Goal: Find specific page/section: Find specific page/section

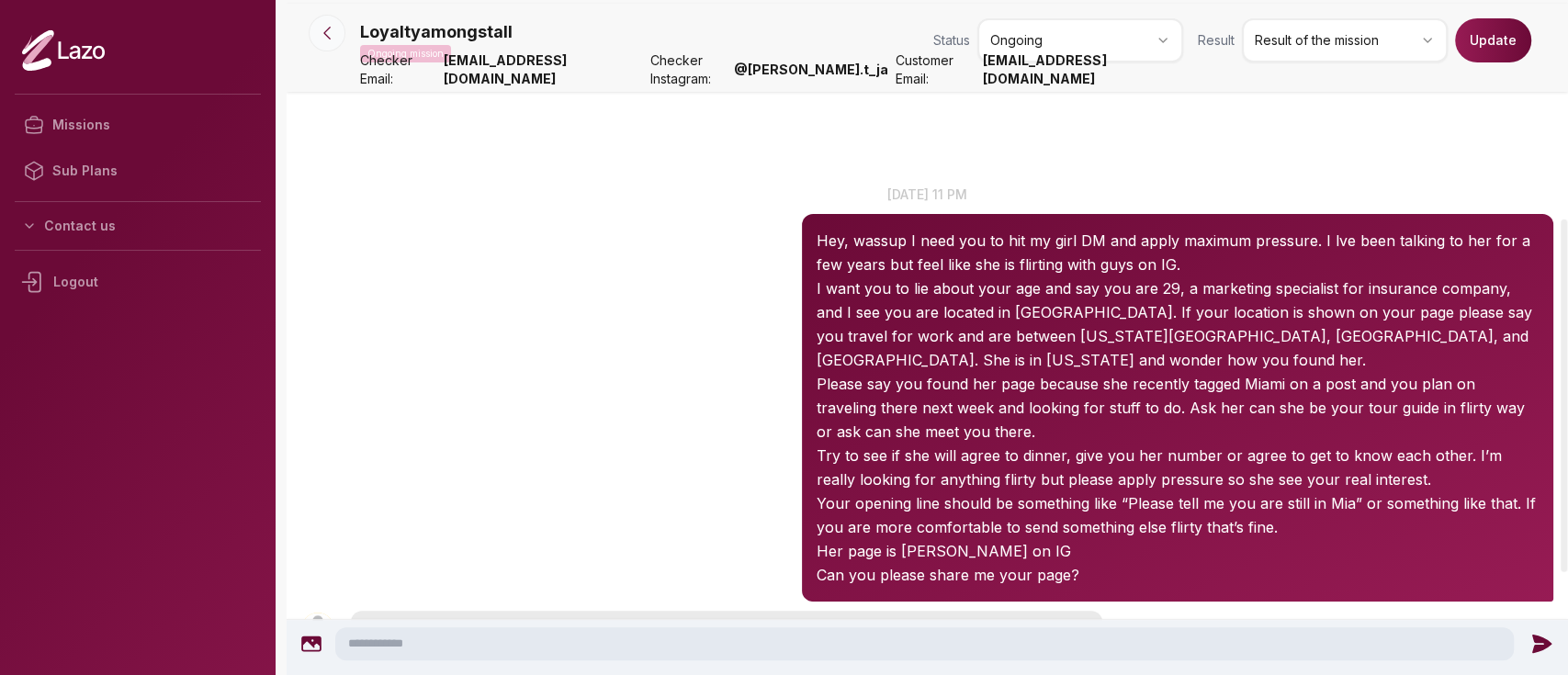
scroll to position [418, 0]
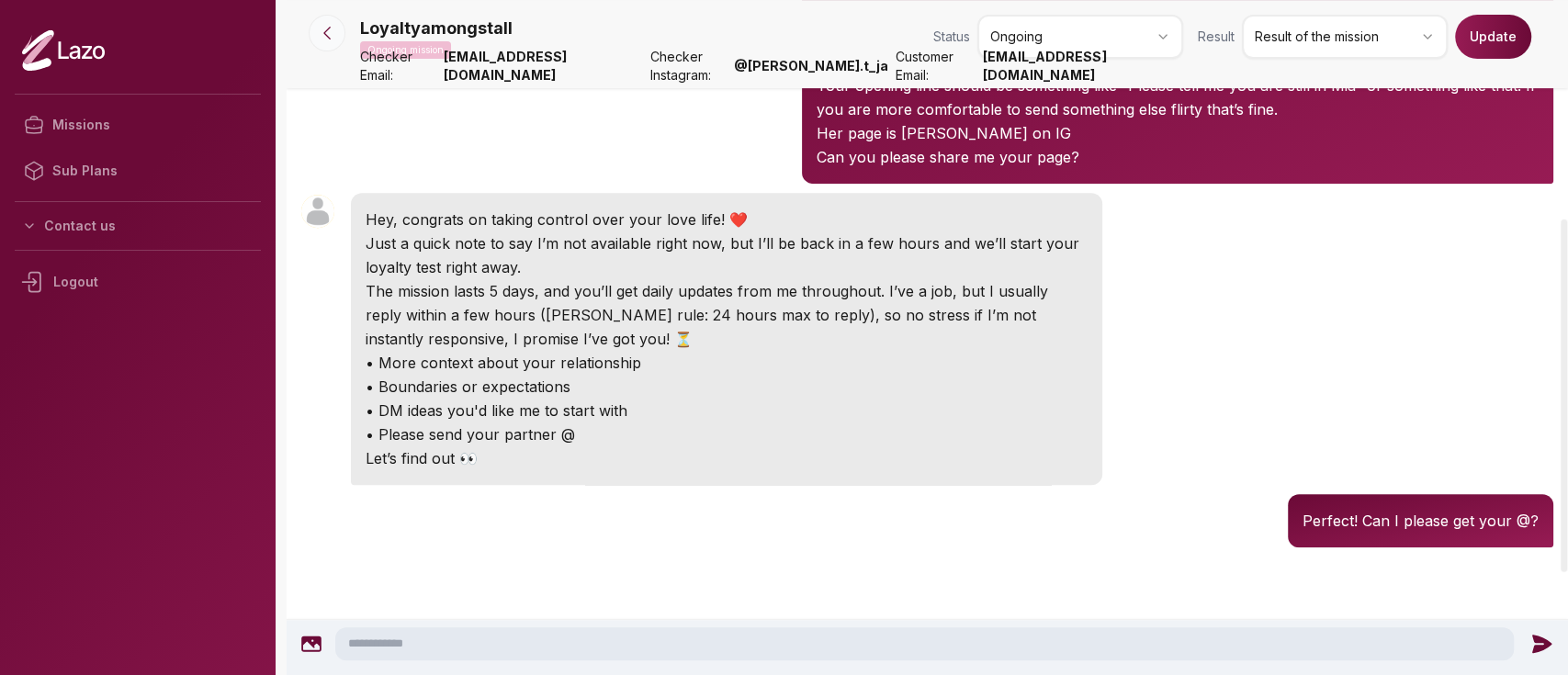
click at [328, 31] on icon at bounding box center [327, 32] width 19 height 19
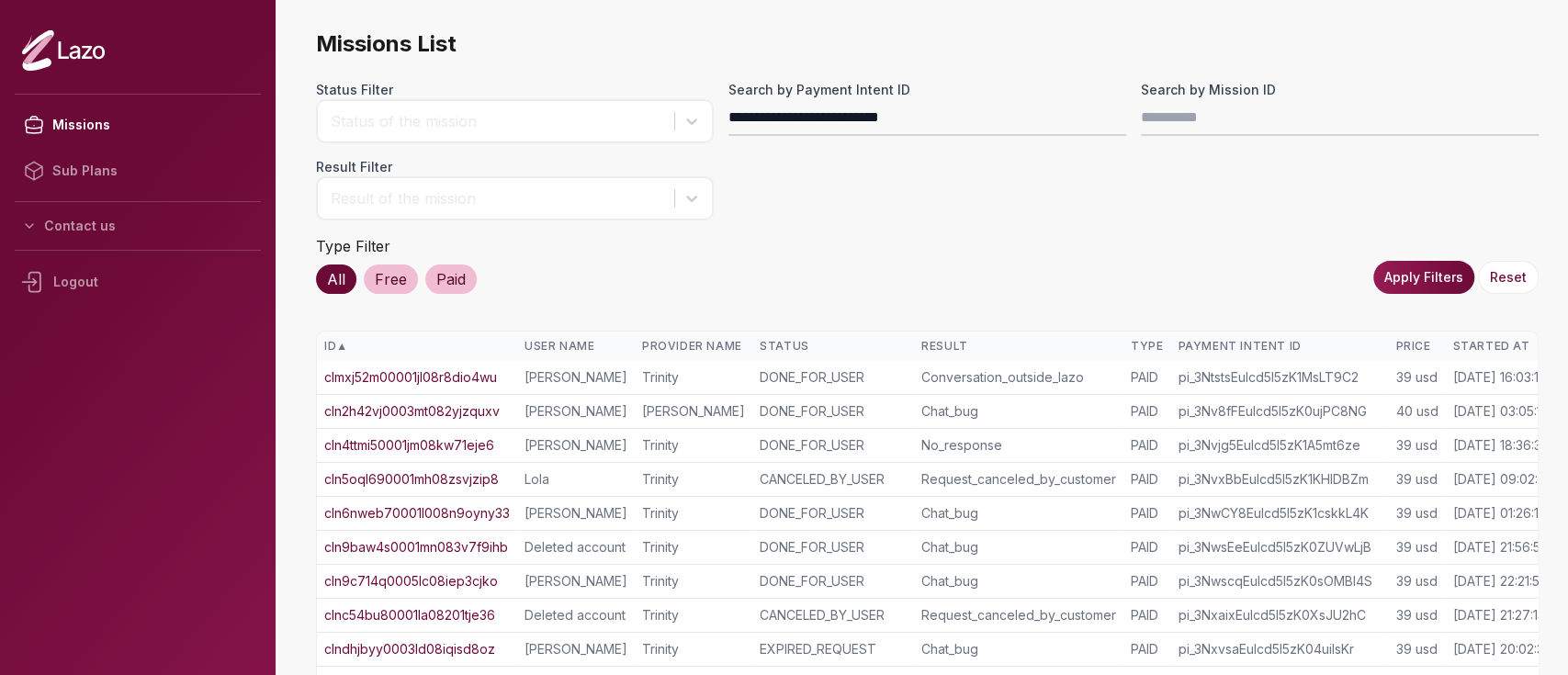
type input "**********"
click at [1408, 278] on button "Apply Filters" at bounding box center [1423, 277] width 101 height 33
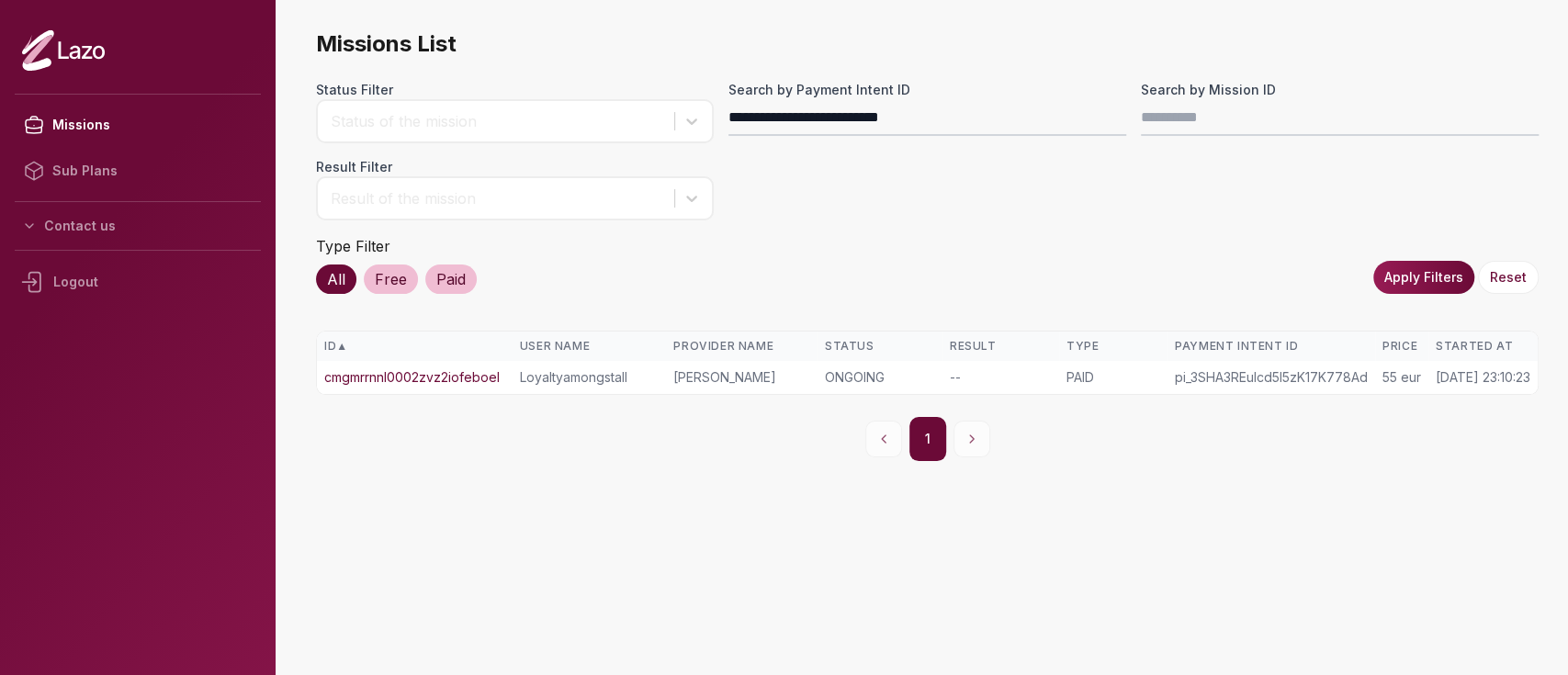
click at [349, 376] on link "cmgmrrnnl0002zvz2iofeboel" at bounding box center [411, 377] width 175 height 19
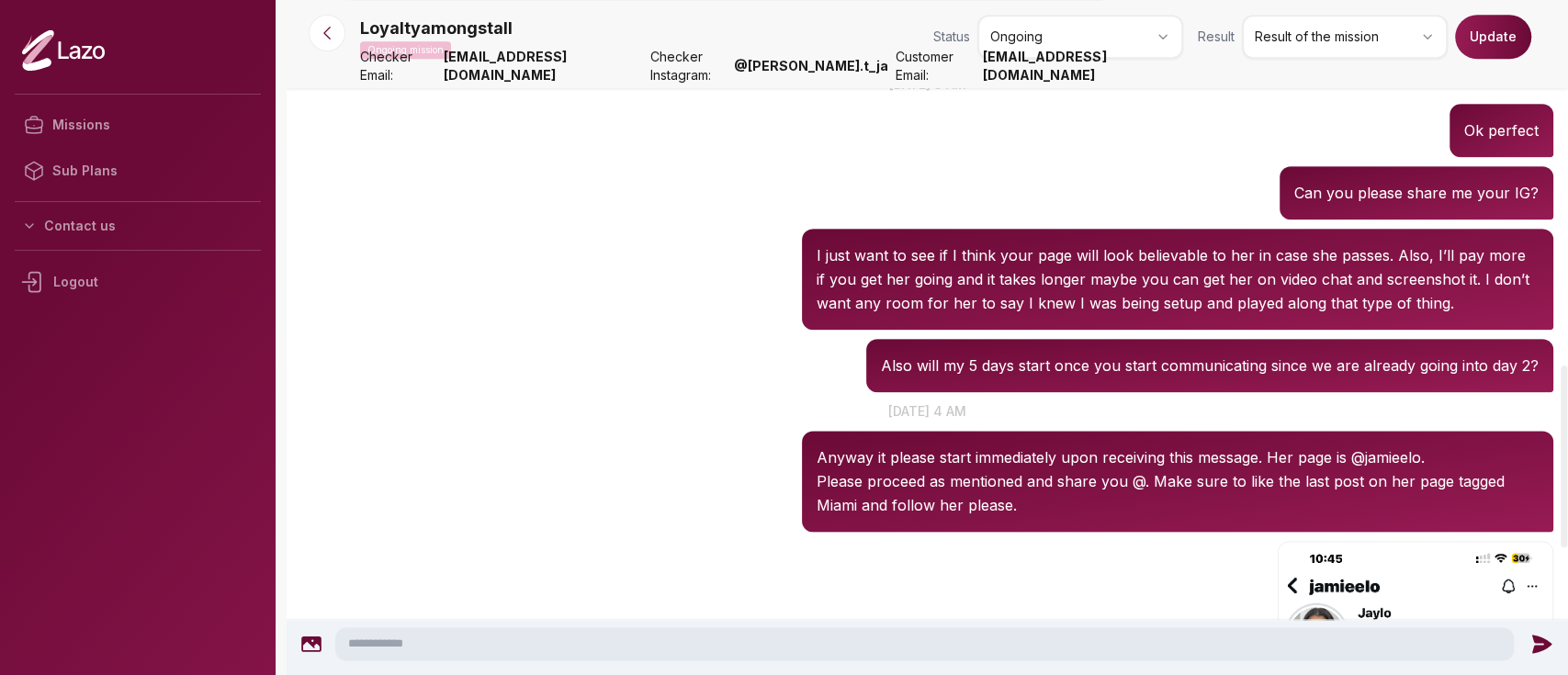
scroll to position [1346, 0]
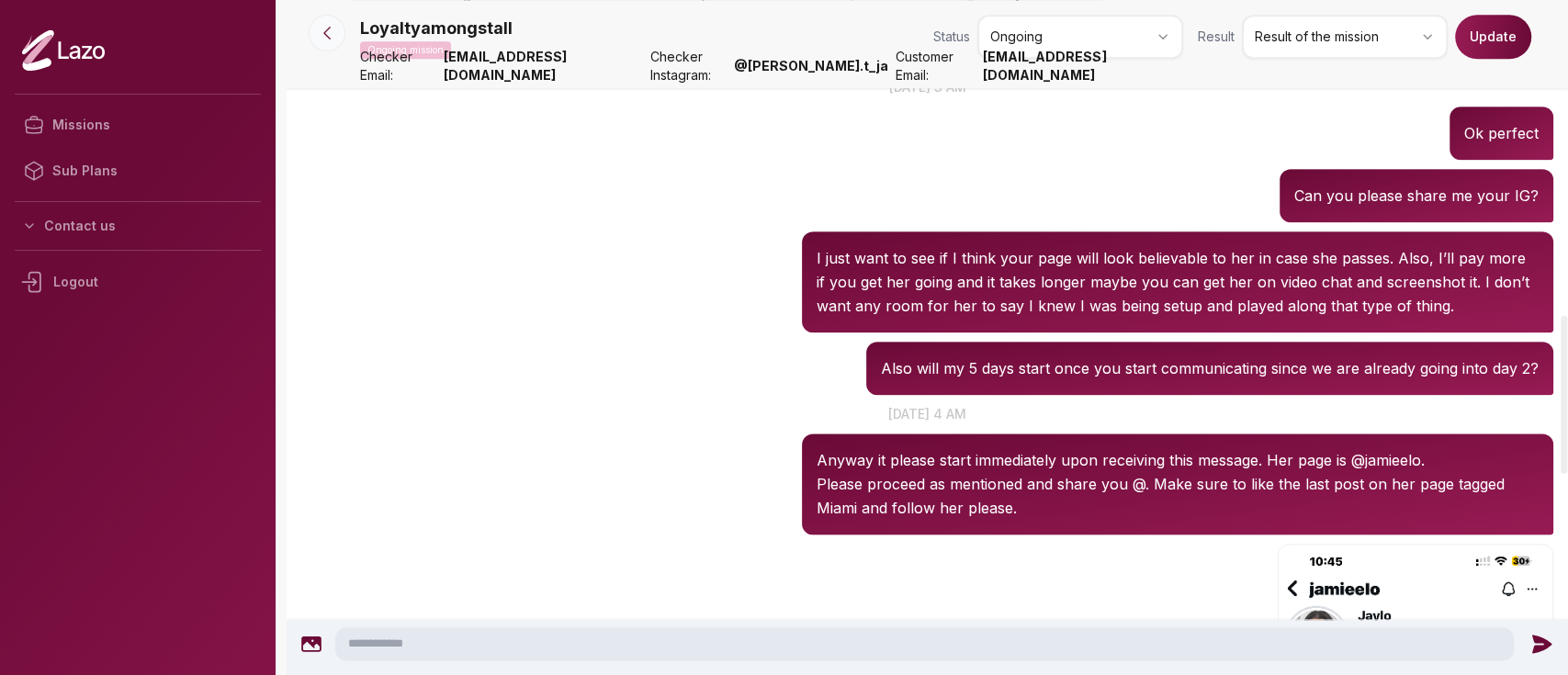
click at [319, 38] on icon at bounding box center [327, 32] width 19 height 19
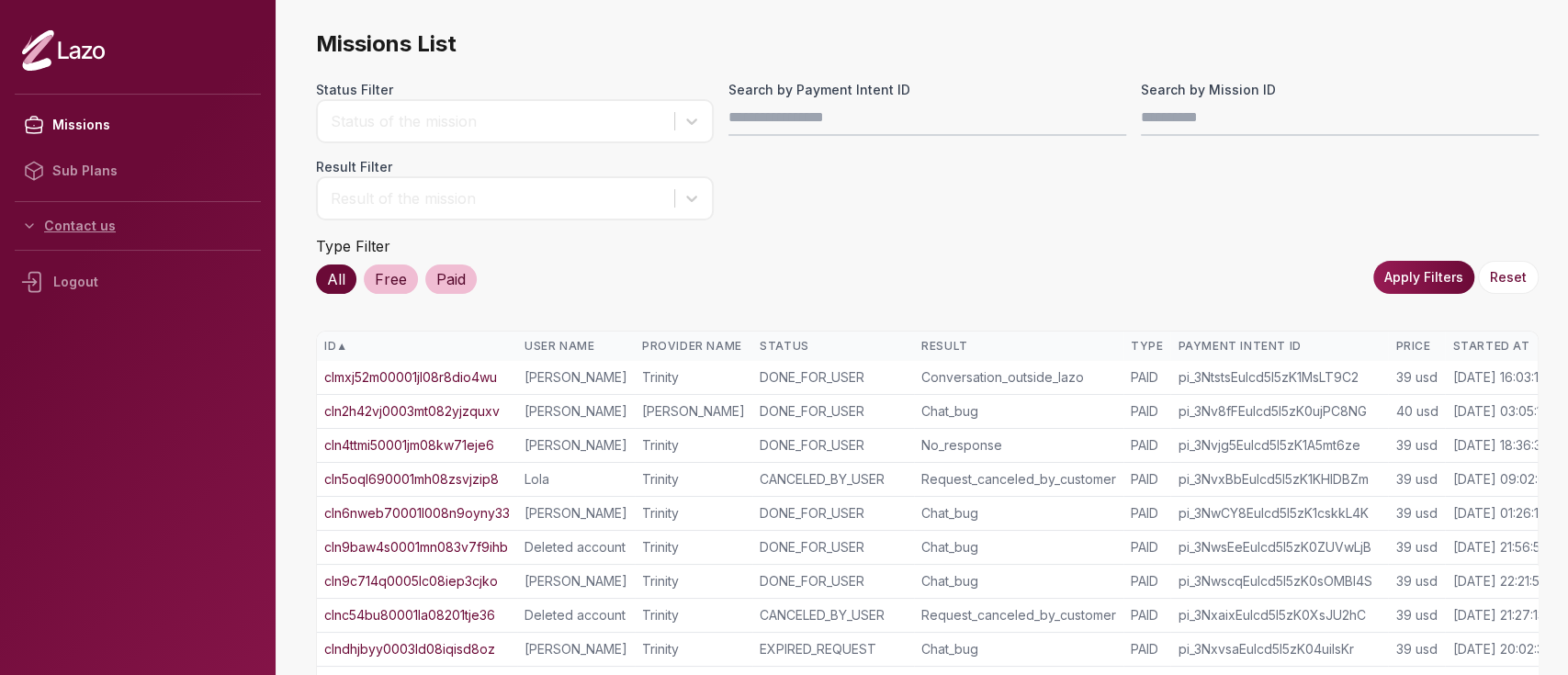
click at [103, 224] on button "Contact us" at bounding box center [137, 226] width 246 height 33
click at [79, 184] on link "Sub Plans" at bounding box center [137, 170] width 246 height 46
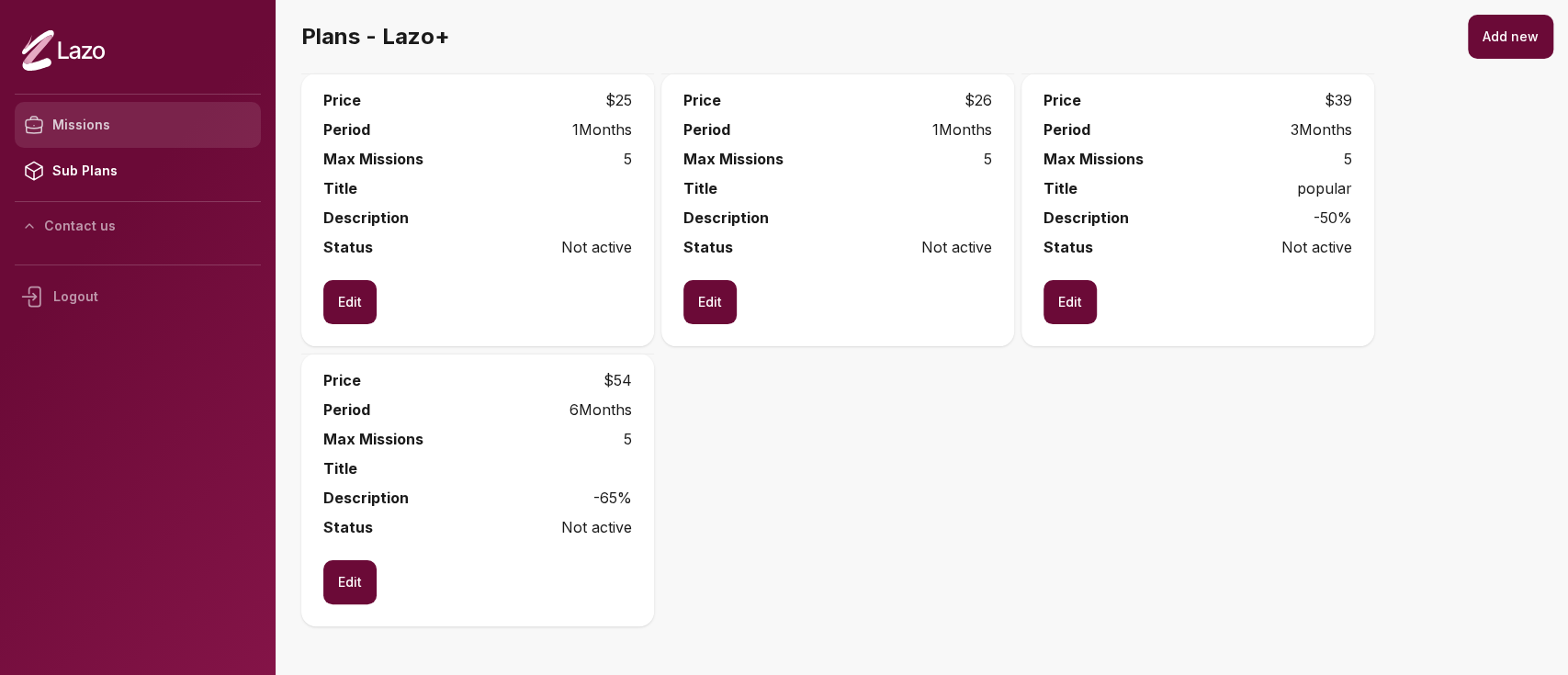
click at [73, 124] on link "Missions" at bounding box center [137, 124] width 246 height 46
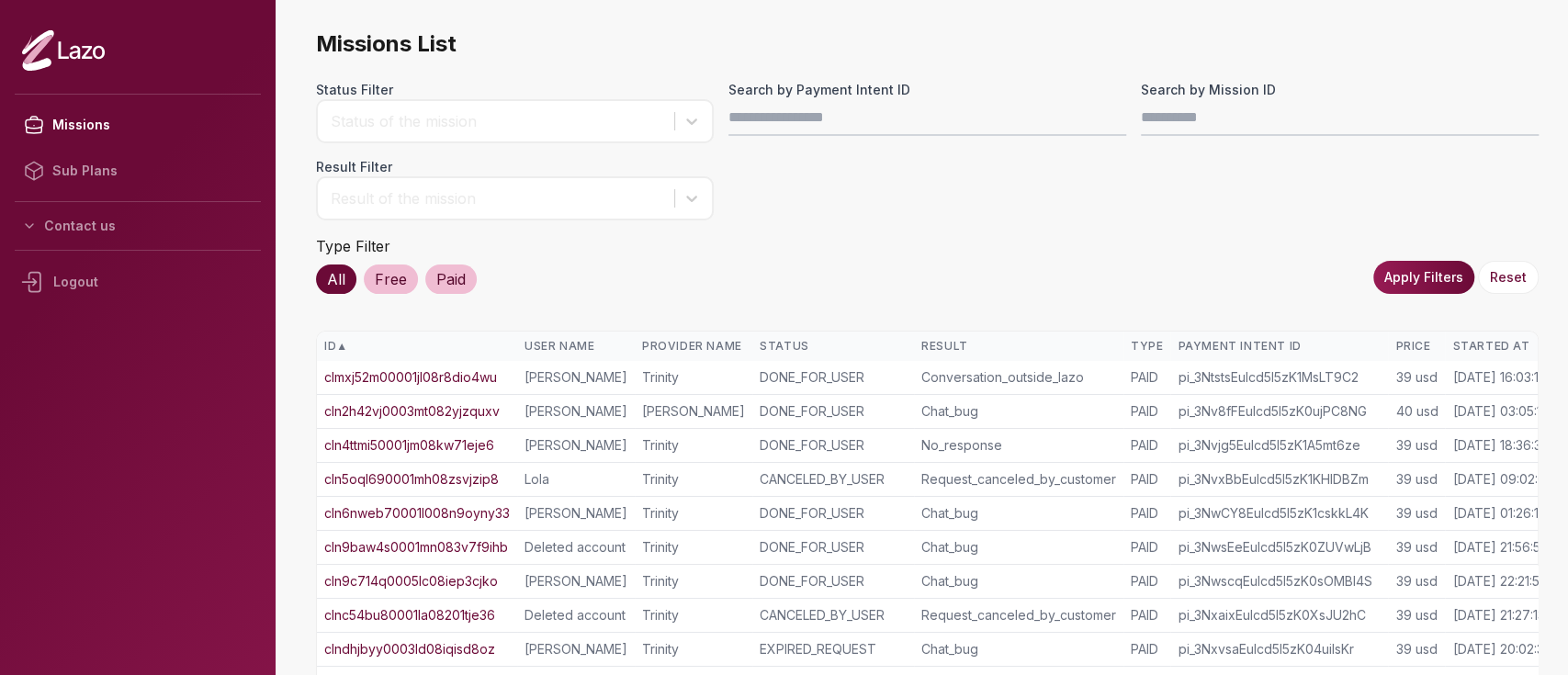
click at [61, 57] on icon at bounding box center [64, 50] width 10 height 18
click at [839, 126] on input "Search by Payment Intent ID" at bounding box center [927, 117] width 397 height 37
paste input "**********"
type input "**********"
click at [1423, 274] on button "Apply Filters" at bounding box center [1423, 277] width 101 height 33
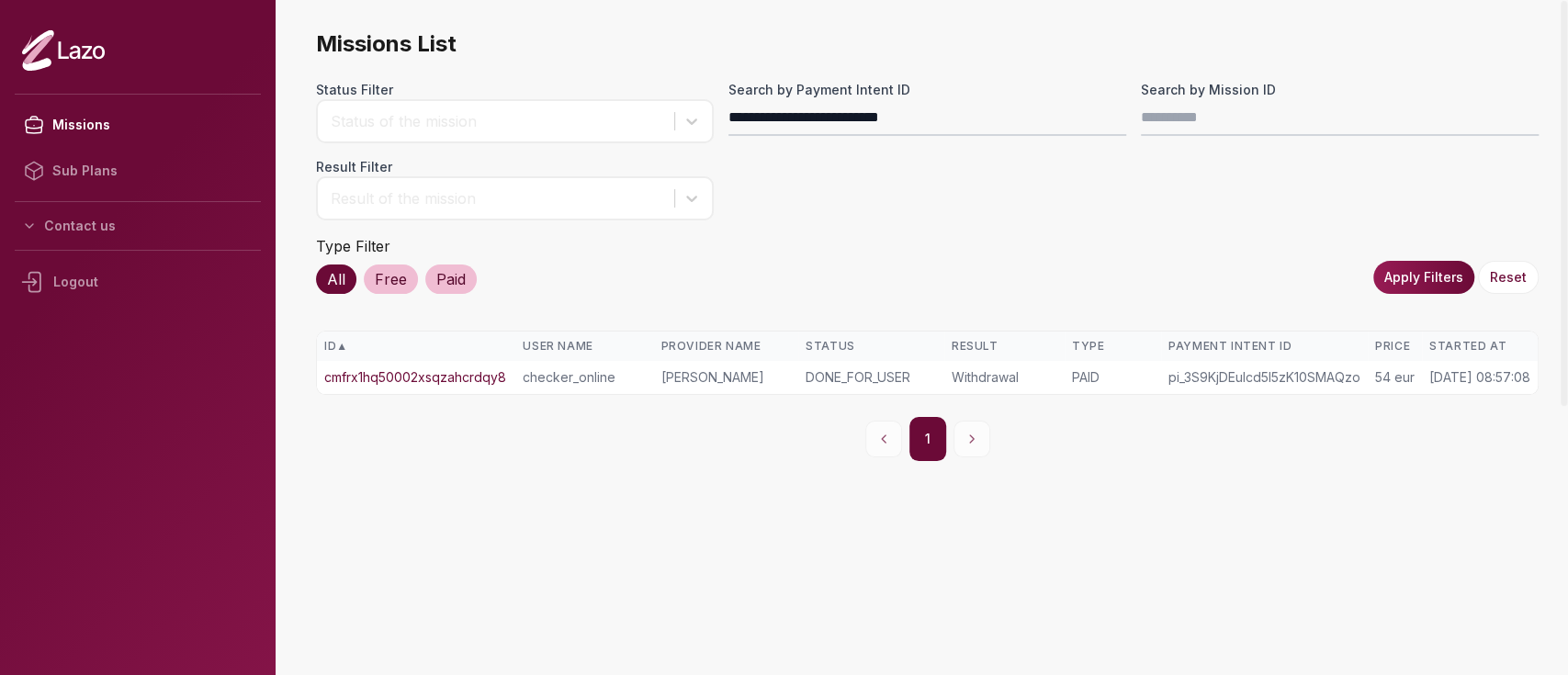
click at [426, 374] on link "cmfrx1hq50002xsqzahcrdqy8" at bounding box center [415, 377] width 182 height 19
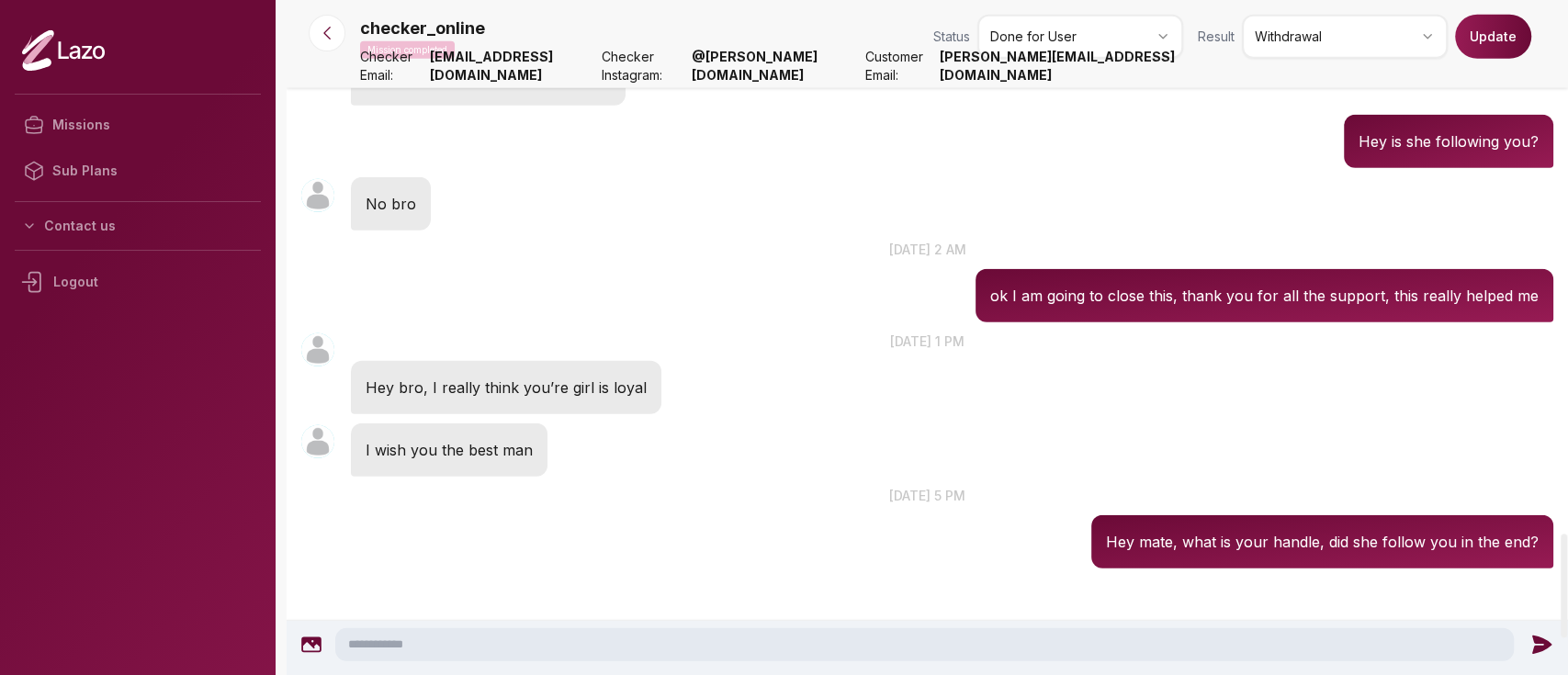
scroll to position [3468, 0]
